Goal: Transaction & Acquisition: Purchase product/service

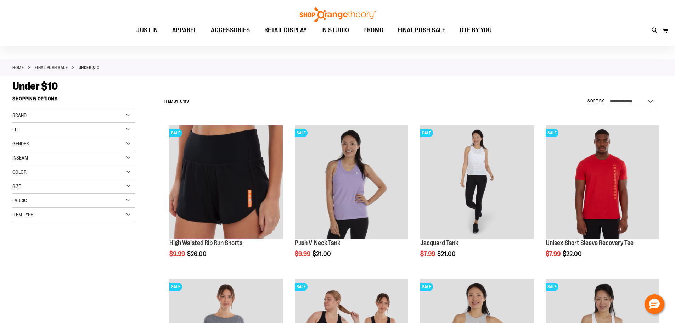
scroll to position [35, 0]
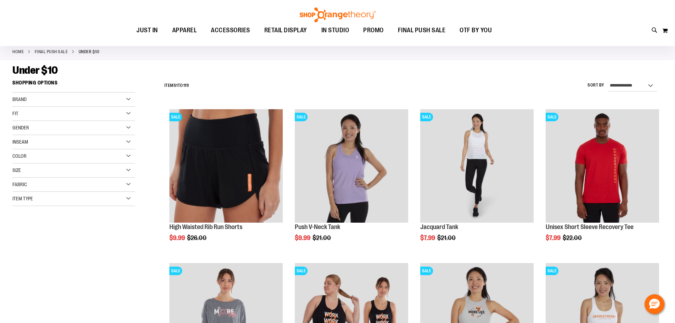
type input "**********"
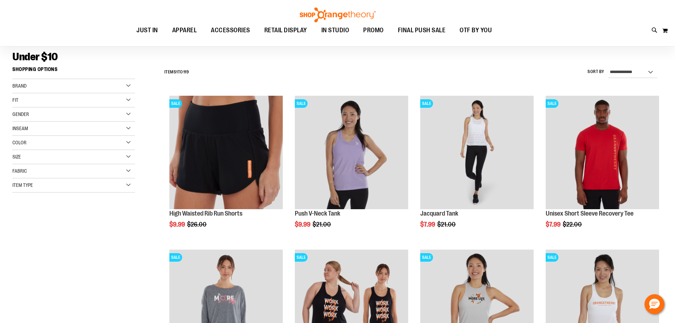
scroll to position [55, 0]
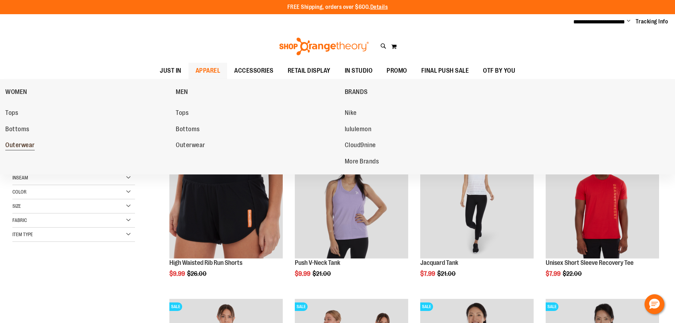
click at [16, 143] on span "Outerwear" at bounding box center [19, 145] width 29 height 9
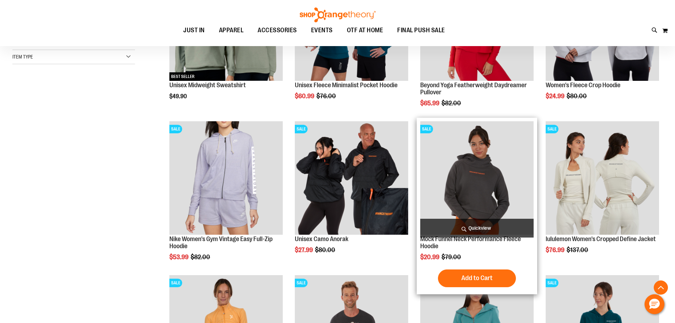
scroll to position [212, 0]
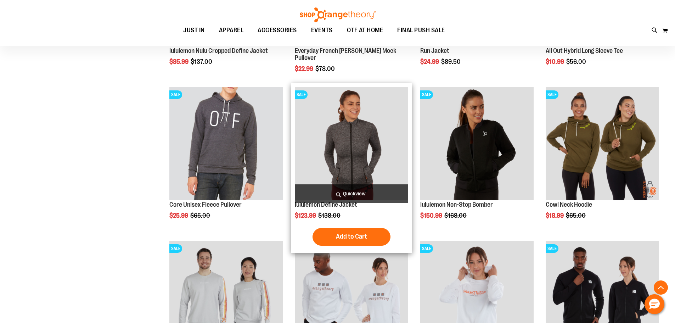
scroll to position [673, 0]
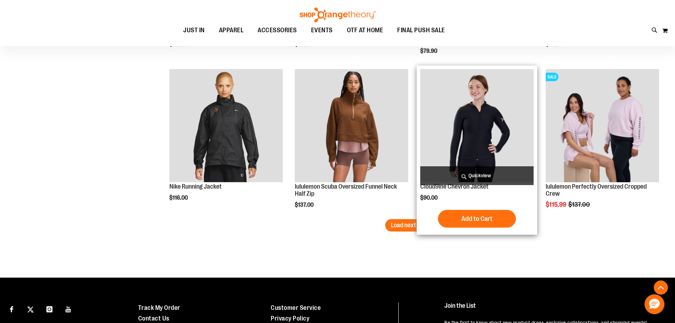
scroll to position [1310, 0]
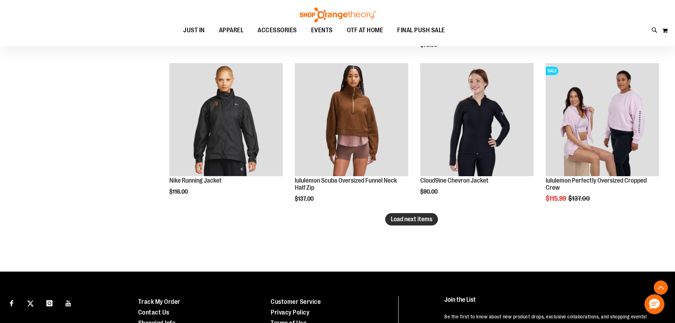
type input "**********"
click at [397, 220] on span "Load next items" at bounding box center [411, 218] width 41 height 7
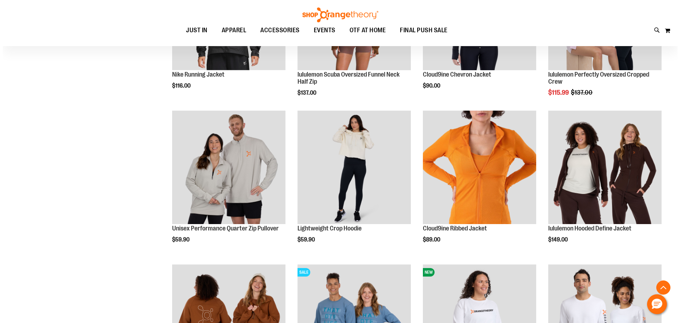
scroll to position [1417, 0]
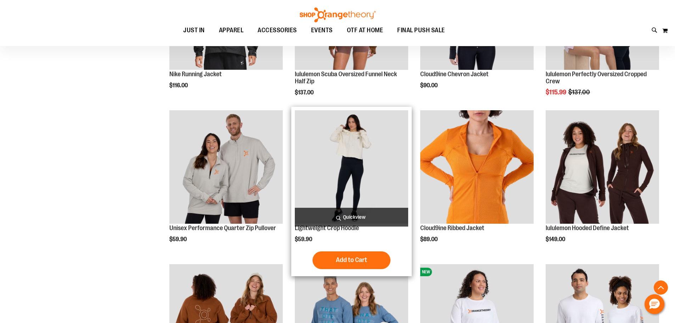
click at [348, 216] on span "Quickview" at bounding box center [351, 217] width 113 height 19
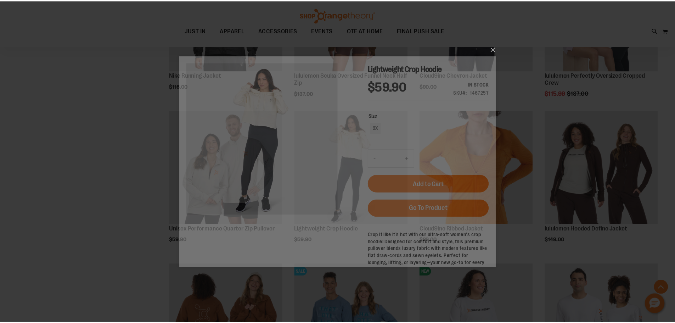
scroll to position [0, 0]
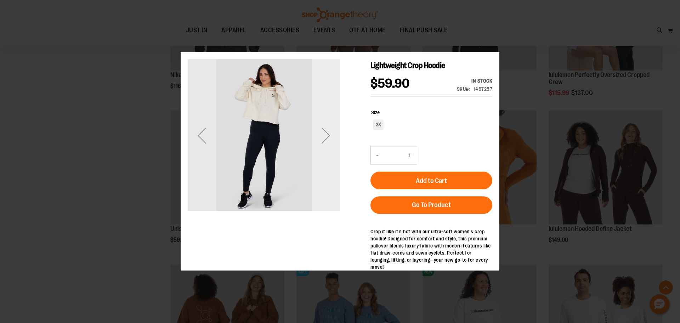
click at [319, 149] on div "Next" at bounding box center [326, 135] width 28 height 28
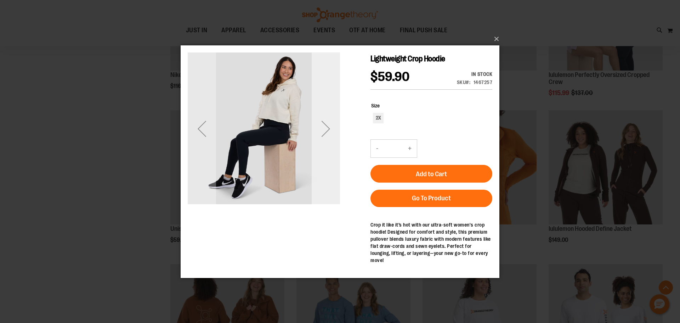
click at [325, 138] on div "Next" at bounding box center [326, 128] width 28 height 28
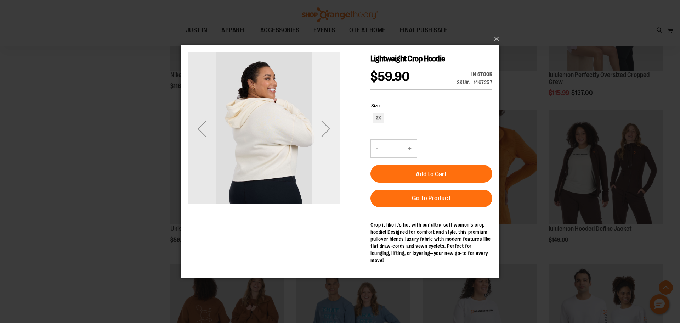
click at [325, 138] on div "Next" at bounding box center [326, 128] width 28 height 28
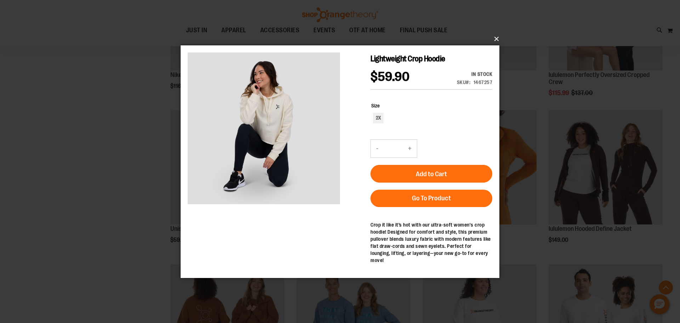
click at [494, 35] on button "×" at bounding box center [342, 39] width 319 height 16
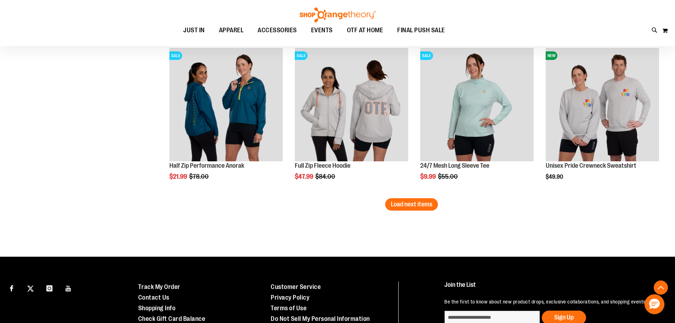
scroll to position [1852, 0]
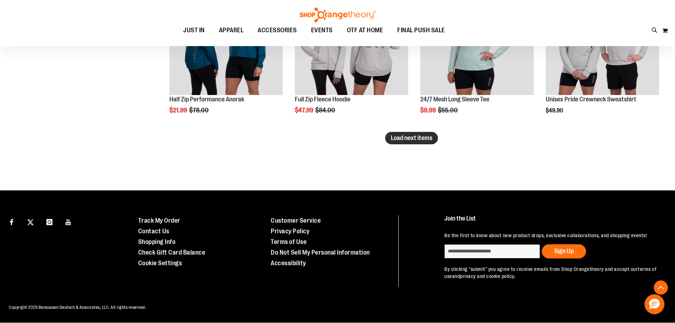
click at [404, 141] on span "Load next items" at bounding box center [411, 137] width 41 height 7
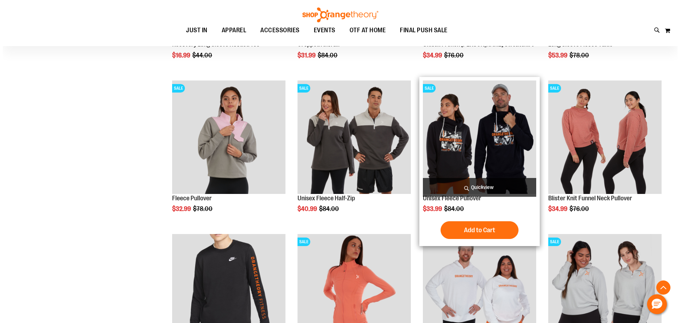
scroll to position [2065, 0]
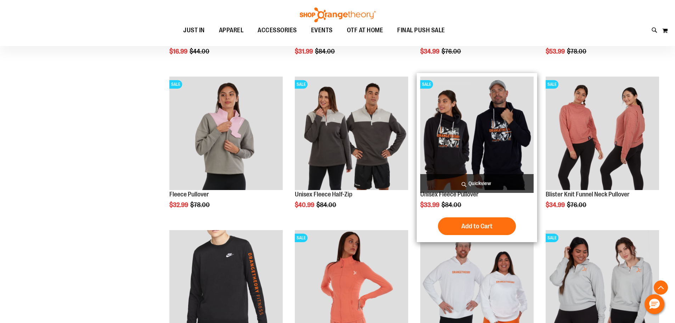
click at [464, 183] on span "Quickview" at bounding box center [476, 183] width 113 height 19
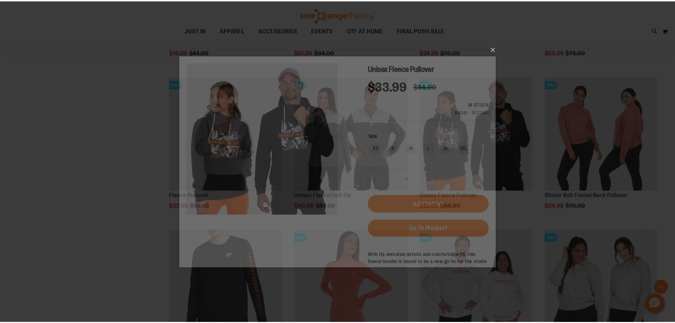
scroll to position [0, 0]
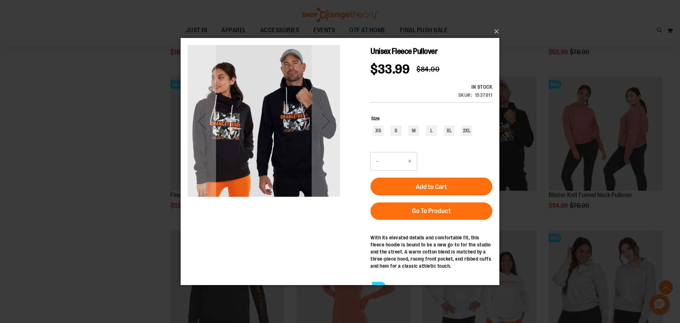
drag, startPoint x: 241, startPoint y: 145, endPoint x: 242, endPoint y: 169, distance: 23.4
click at [242, 169] on img "carousel" at bounding box center [264, 120] width 152 height 152
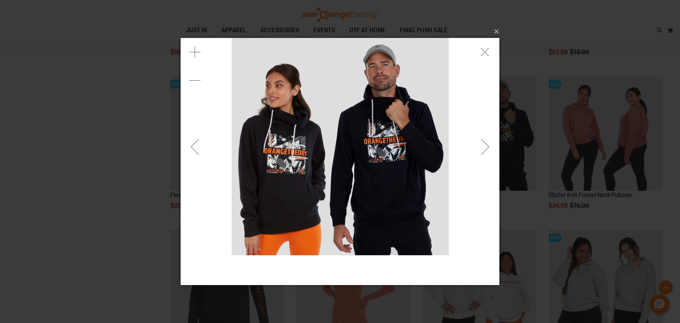
click at [297, 163] on img "carousel" at bounding box center [340, 146] width 217 height 217
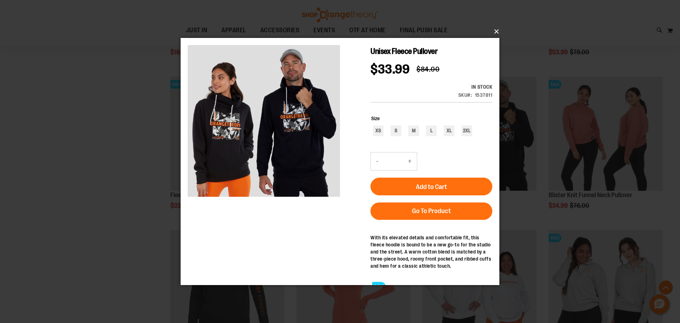
click at [497, 32] on button "×" at bounding box center [342, 32] width 319 height 16
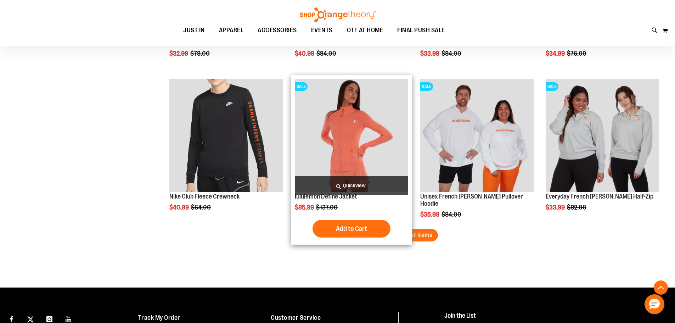
scroll to position [2242, 0]
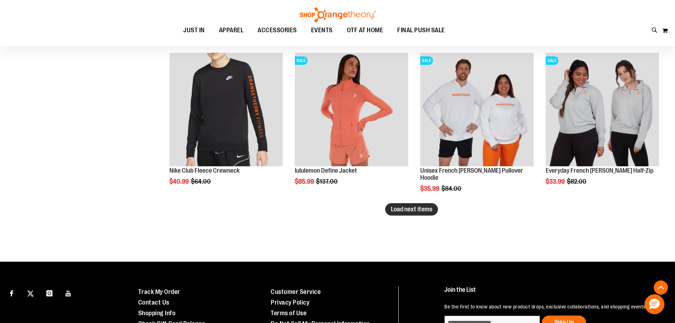
click at [408, 208] on span "Load next items" at bounding box center [411, 208] width 41 height 7
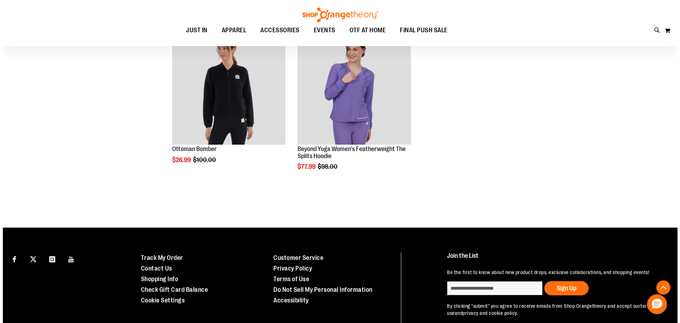
scroll to position [2384, 0]
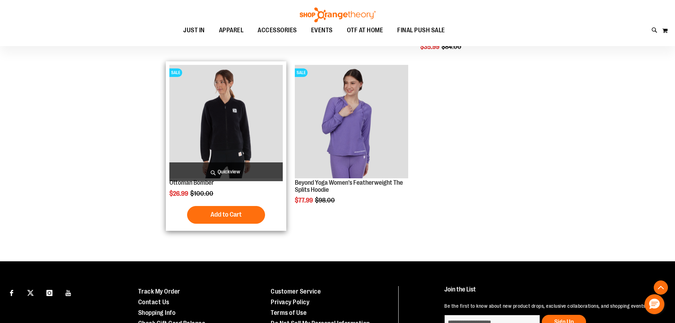
click at [237, 174] on span "Quickview" at bounding box center [225, 171] width 113 height 19
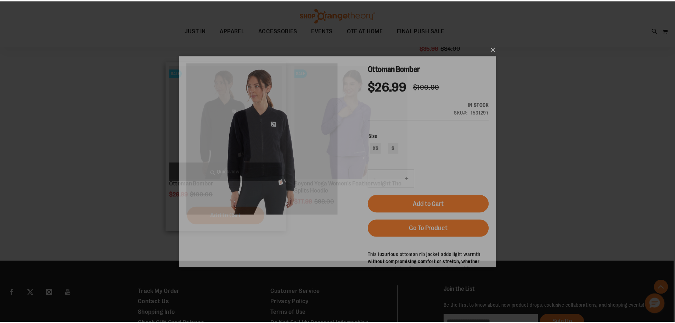
scroll to position [0, 0]
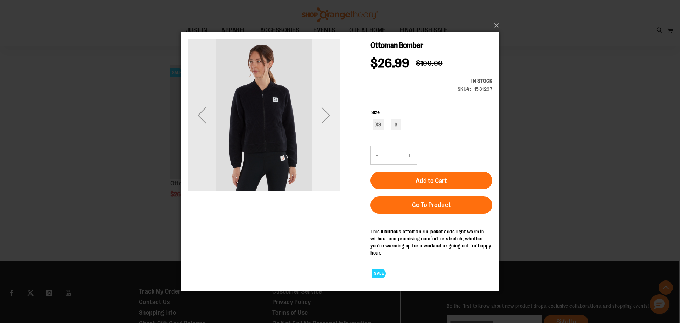
click at [325, 118] on div "Next" at bounding box center [326, 115] width 28 height 28
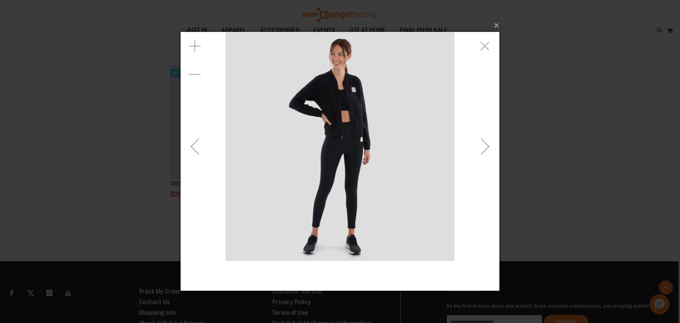
click at [480, 140] on div "Next" at bounding box center [485, 146] width 28 height 28
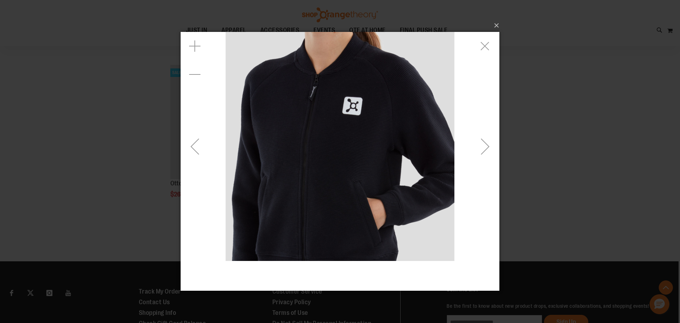
click at [481, 147] on div "Next" at bounding box center [485, 146] width 28 height 28
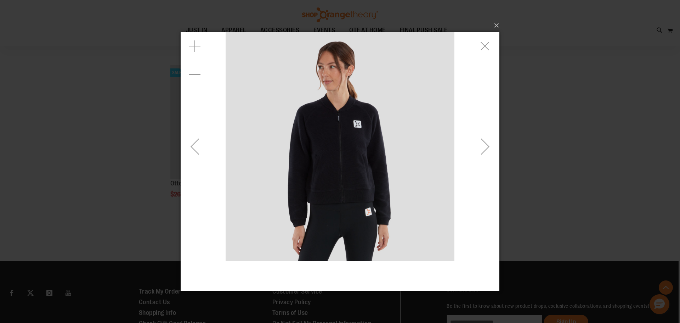
click at [480, 146] on div "Next" at bounding box center [485, 146] width 28 height 28
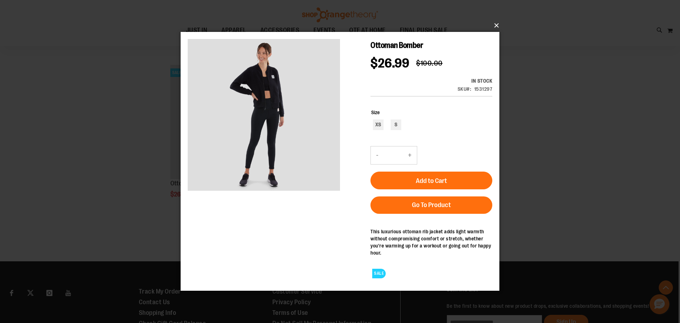
click at [496, 26] on button "×" at bounding box center [342, 26] width 319 height 16
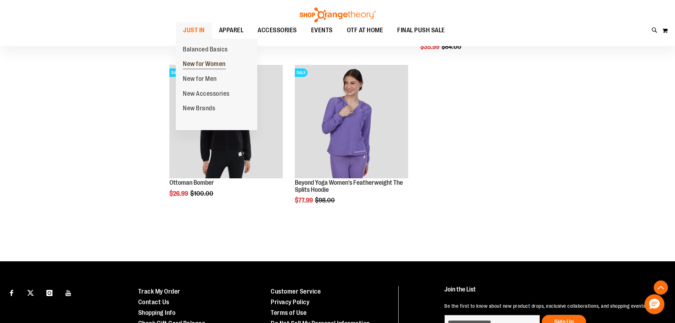
click at [206, 65] on span "New for Women" at bounding box center [204, 64] width 43 height 9
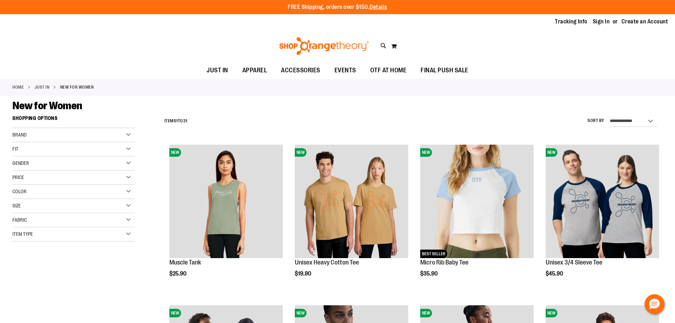
type input "**********"
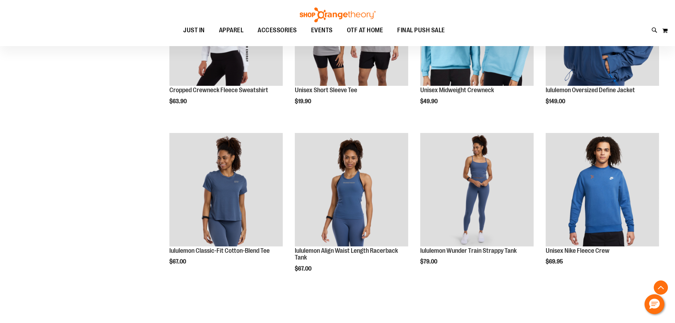
scroll to position [736, 0]
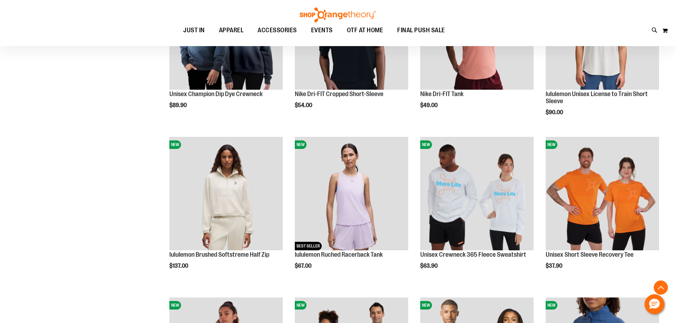
scroll to position [738, 0]
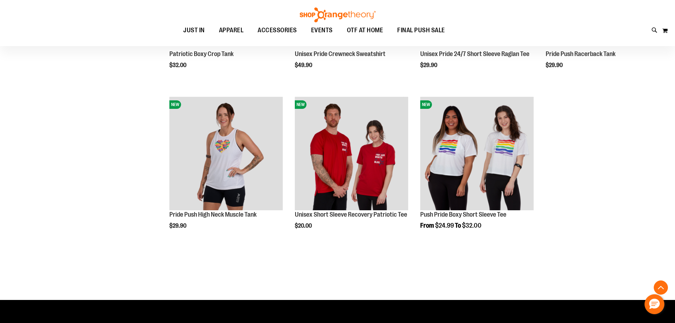
scroll to position [1167, 0]
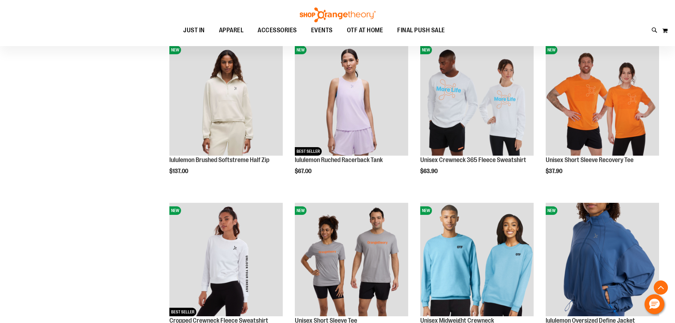
scroll to position [210, 0]
